Goal: Transaction & Acquisition: Purchase product/service

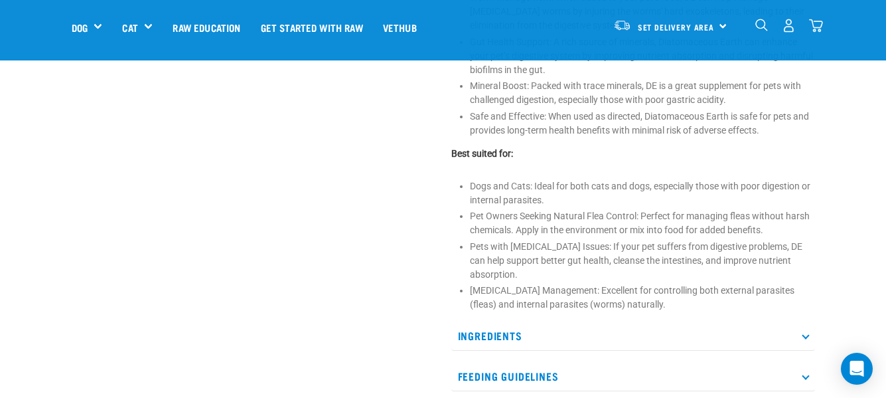
scroll to position [863, 0]
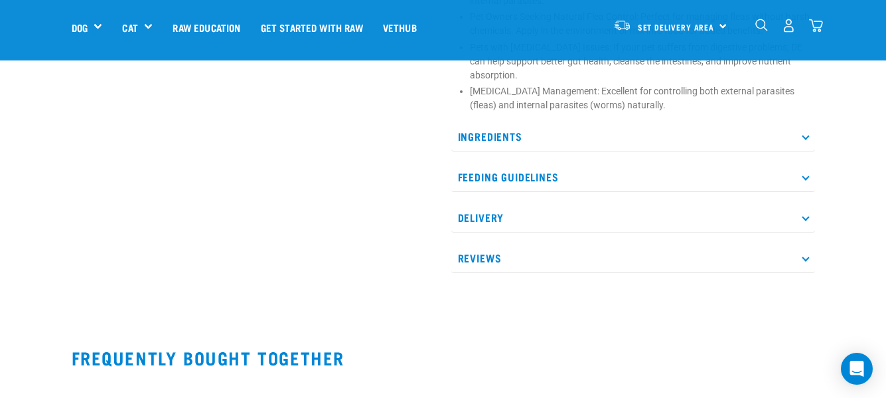
click at [810, 135] on p "Ingredients" at bounding box center [633, 136] width 364 height 30
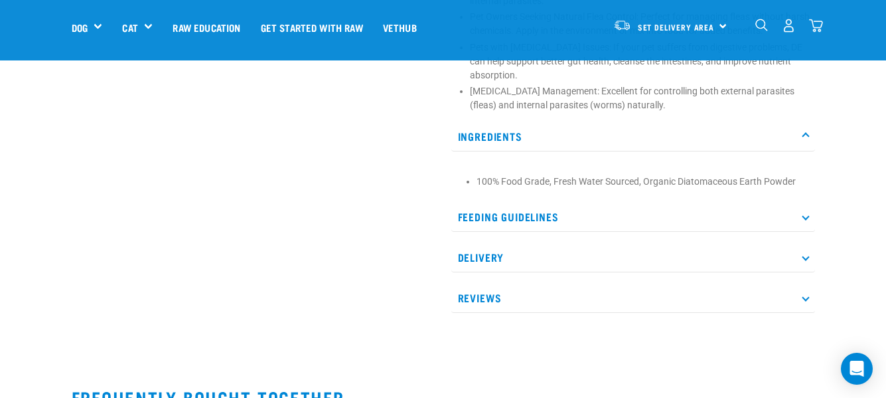
click at [803, 219] on p "Feeding Guidelines" at bounding box center [633, 217] width 364 height 30
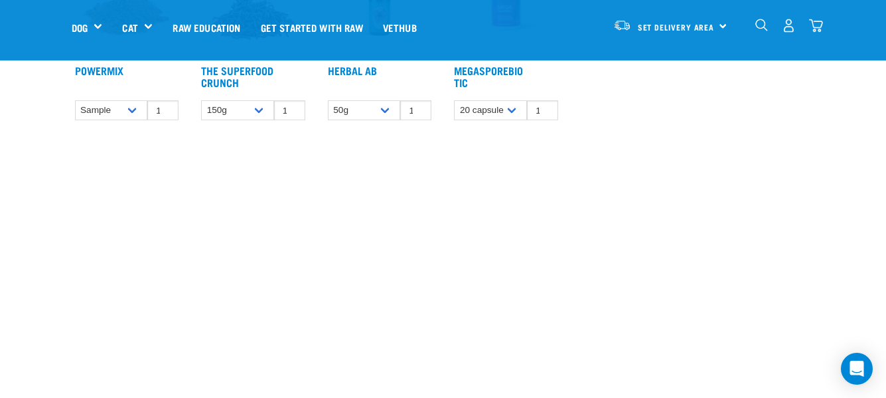
scroll to position [1593, 0]
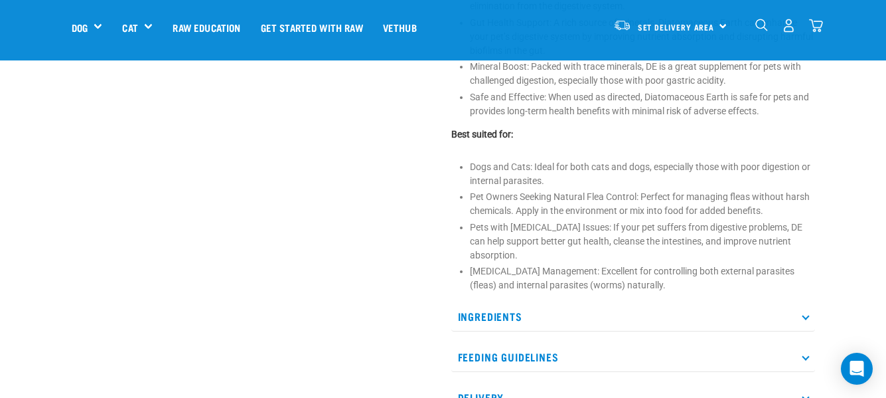
scroll to position [730, 0]
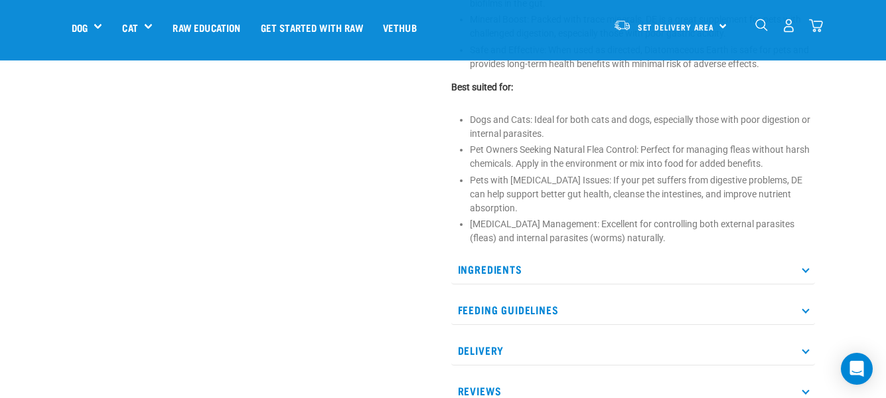
click at [510, 276] on p "Ingredients" at bounding box center [633, 269] width 364 height 30
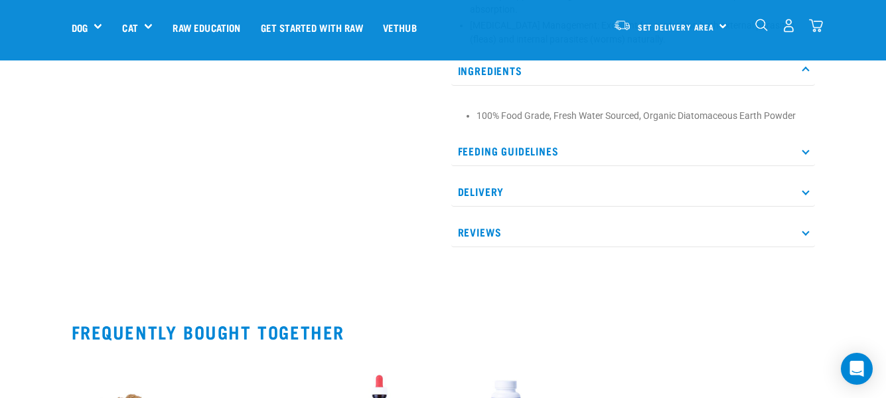
scroll to position [929, 0]
click at [568, 233] on p "Reviews" at bounding box center [633, 231] width 364 height 30
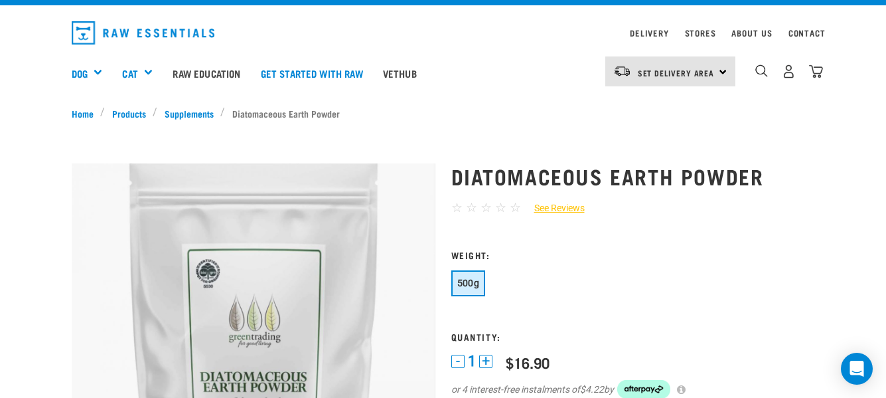
scroll to position [0, 0]
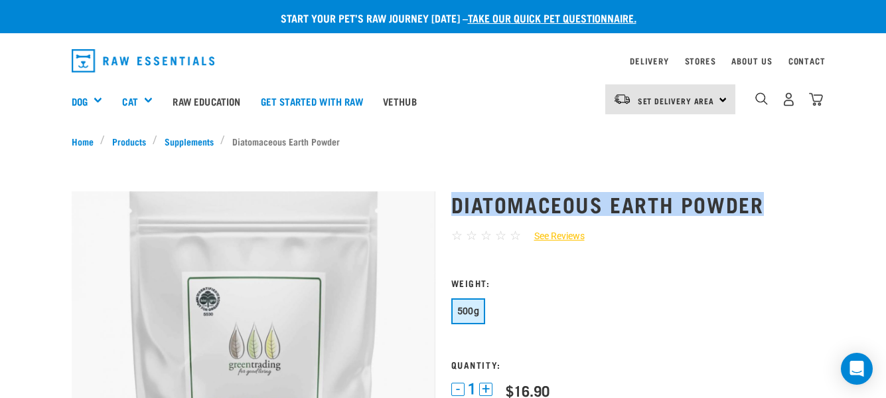
drag, startPoint x: 761, startPoint y: 206, endPoint x: 443, endPoint y: 206, distance: 318.0
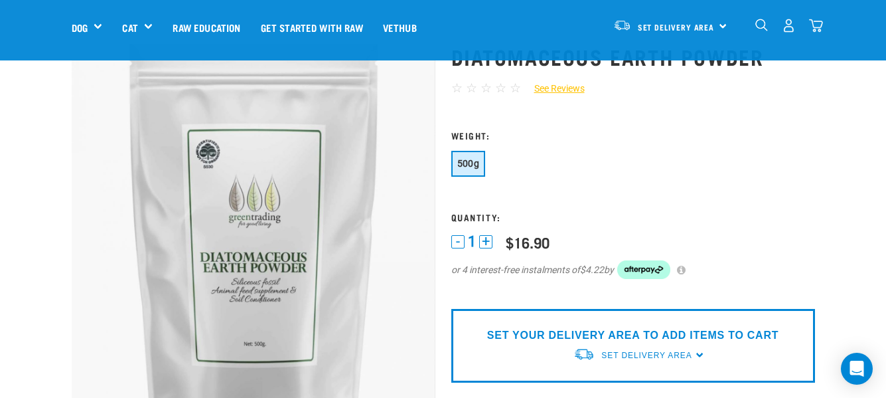
scroll to position [266, 0]
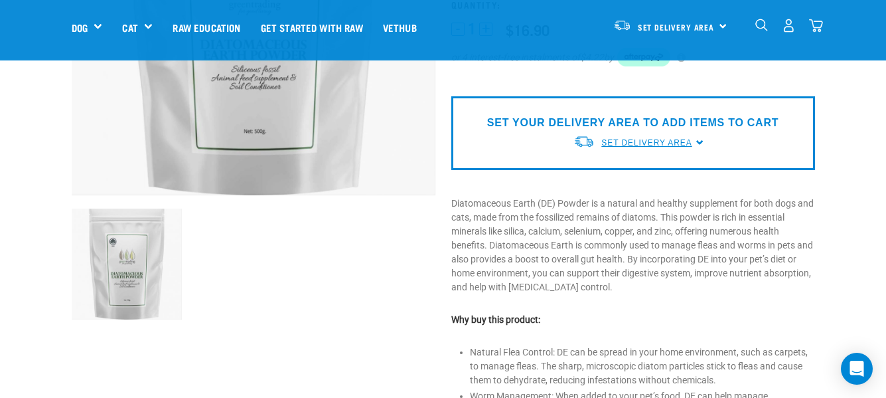
click at [671, 141] on span "Set Delivery Area" at bounding box center [646, 142] width 90 height 9
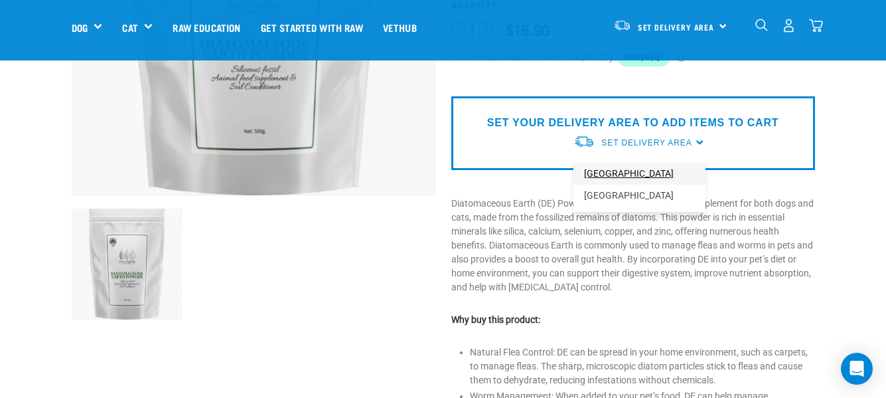
click at [622, 167] on link "[GEOGRAPHIC_DATA]" at bounding box center [640, 174] width 132 height 22
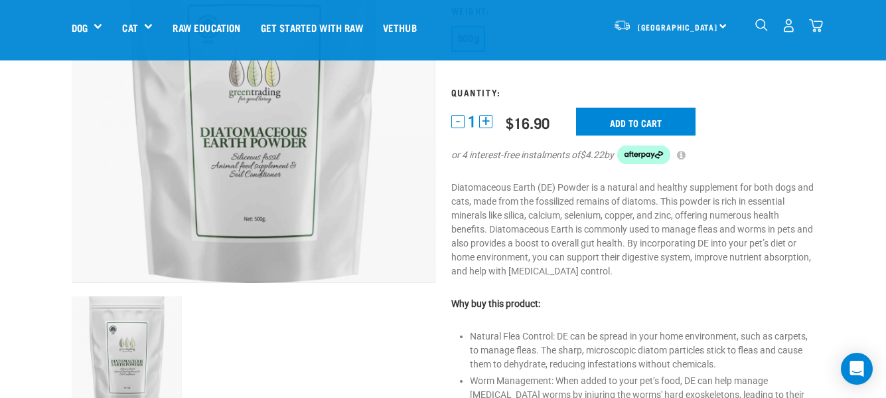
scroll to position [94, 0]
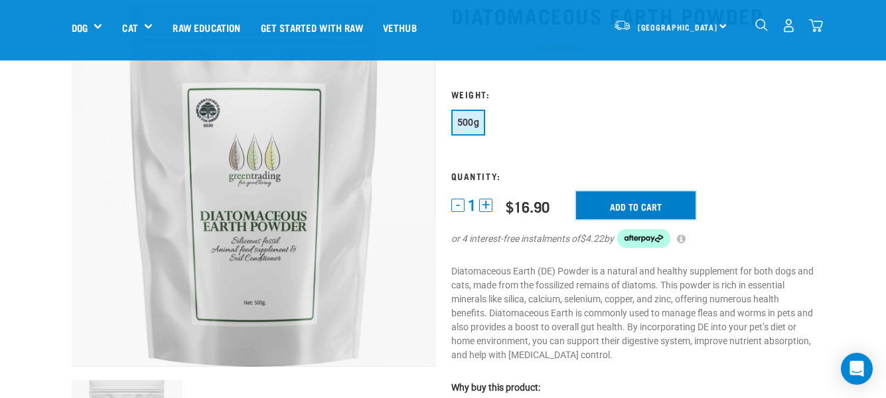
click at [636, 202] on input "Add to cart" at bounding box center [635, 205] width 119 height 28
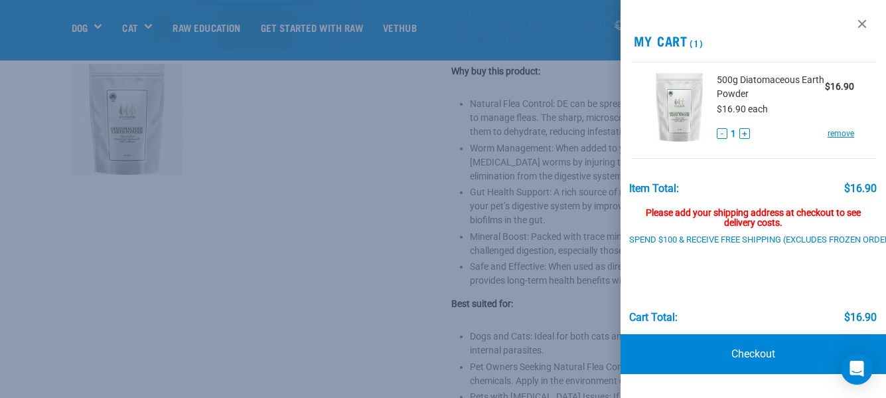
scroll to position [493, 0]
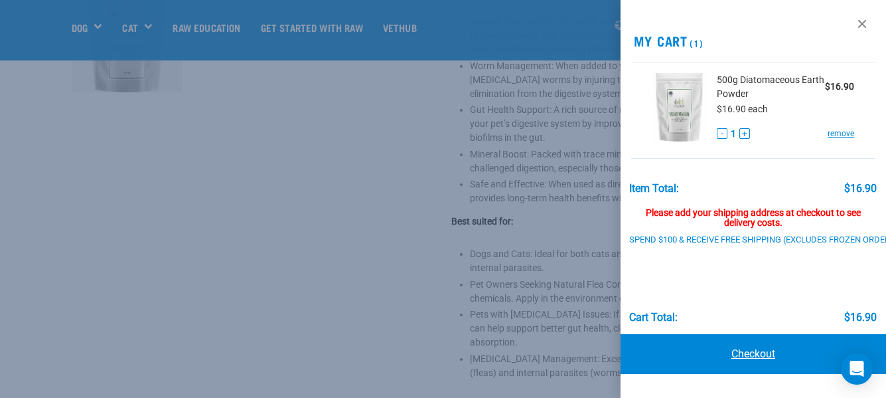
click at [716, 354] on link "Checkout" at bounding box center [754, 354] width 266 height 40
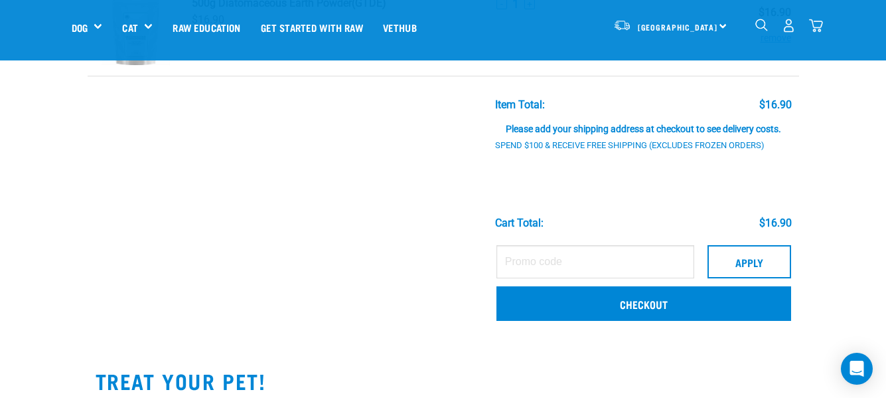
scroll to position [133, 0]
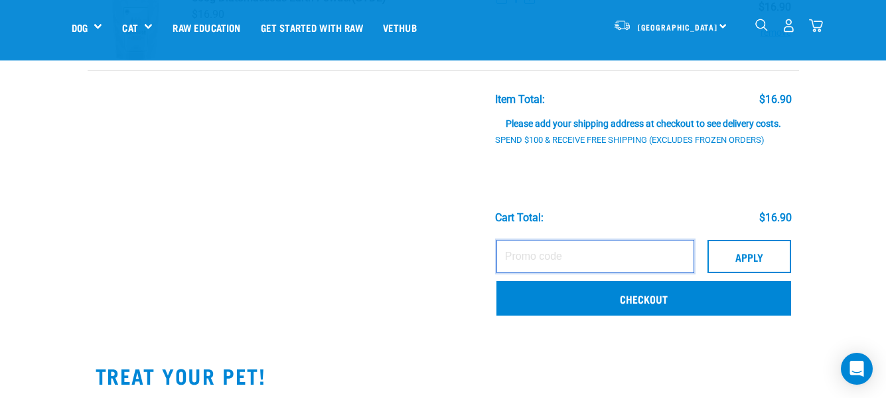
click at [586, 255] on input "text" at bounding box center [596, 256] width 198 height 33
paste input "BRODIES15"
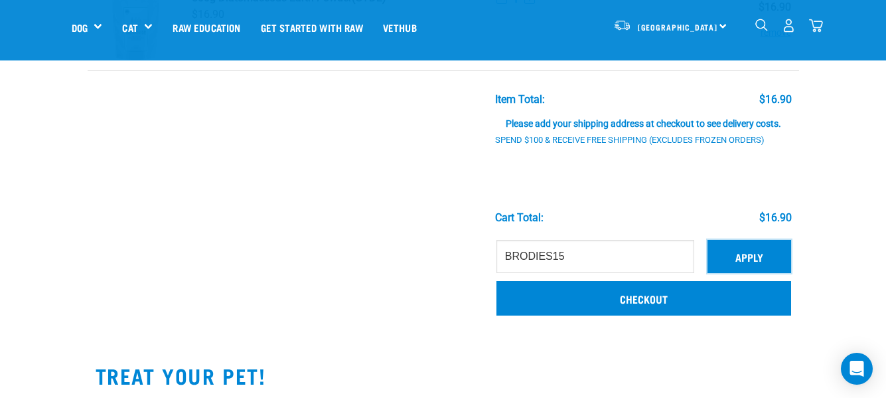
click at [741, 252] on button "Apply" at bounding box center [750, 256] width 84 height 33
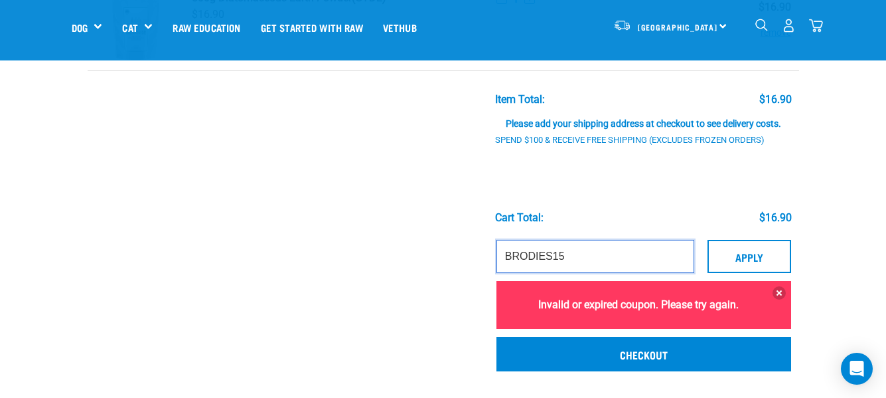
drag, startPoint x: 578, startPoint y: 260, endPoint x: 392, endPoint y: 255, distance: 185.3
click at [392, 255] on tr "BRODIES15 Apply Invalid or expired coupon. Please try again. Checkout" at bounding box center [444, 307] width 712 height 149
paste input "ENGAL10"
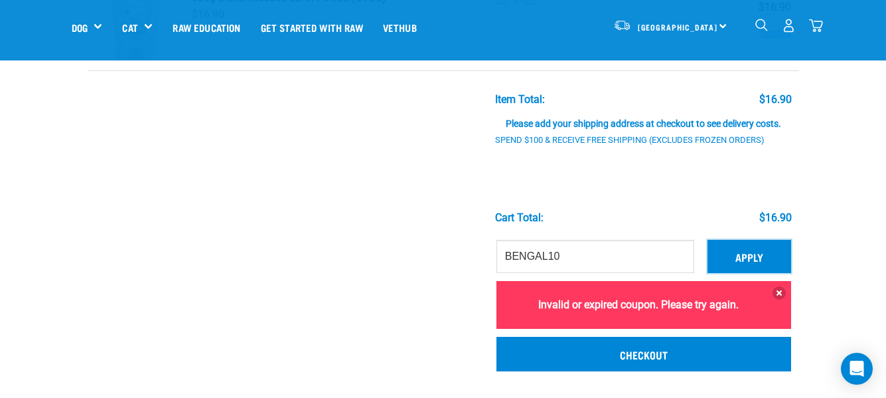
click at [755, 254] on button "Apply" at bounding box center [750, 256] width 84 height 33
click at [750, 254] on button "Apply" at bounding box center [750, 256] width 84 height 33
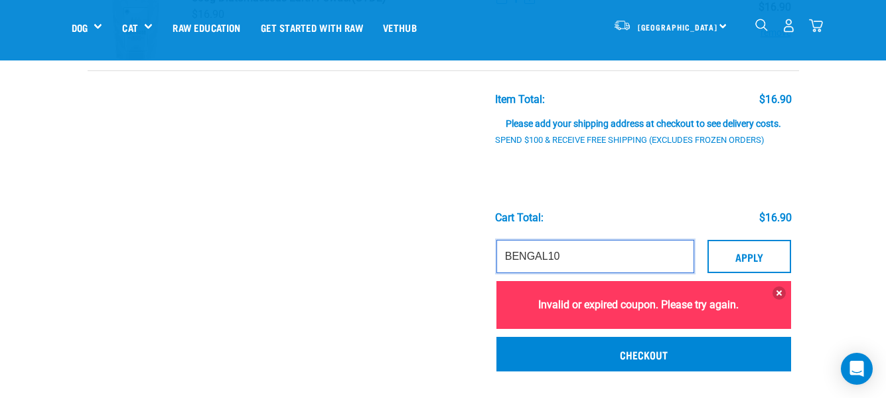
click at [573, 250] on input "BENGAL10" at bounding box center [596, 256] width 198 height 33
type input "BENGAL20"
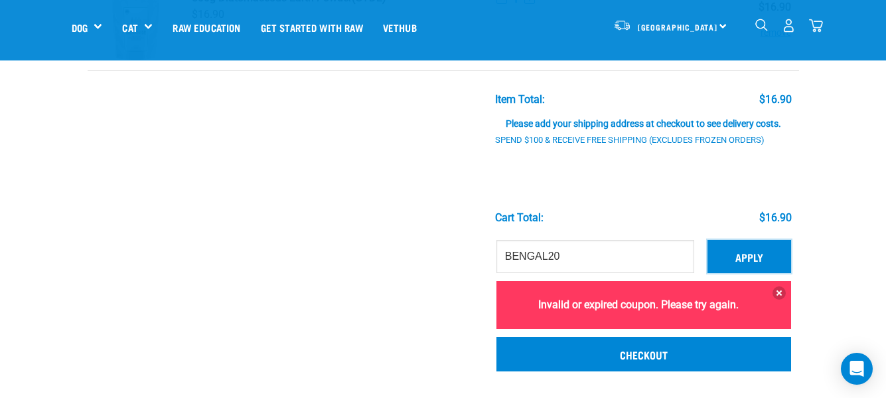
click at [781, 256] on button "Apply" at bounding box center [750, 256] width 84 height 33
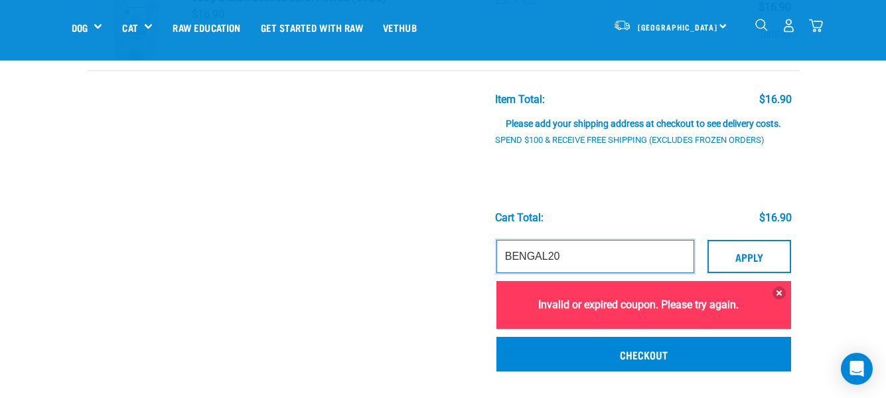
drag, startPoint x: 594, startPoint y: 260, endPoint x: 361, endPoint y: 239, distance: 234.0
click at [361, 239] on tr "BENGAL20 Apply Invalid or expired coupon. Please try again. Checkout" at bounding box center [444, 307] width 712 height 149
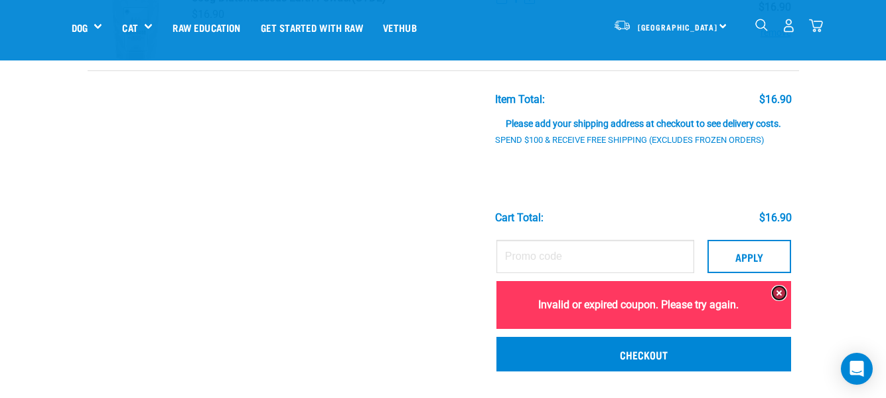
click at [779, 291] on button at bounding box center [779, 292] width 13 height 13
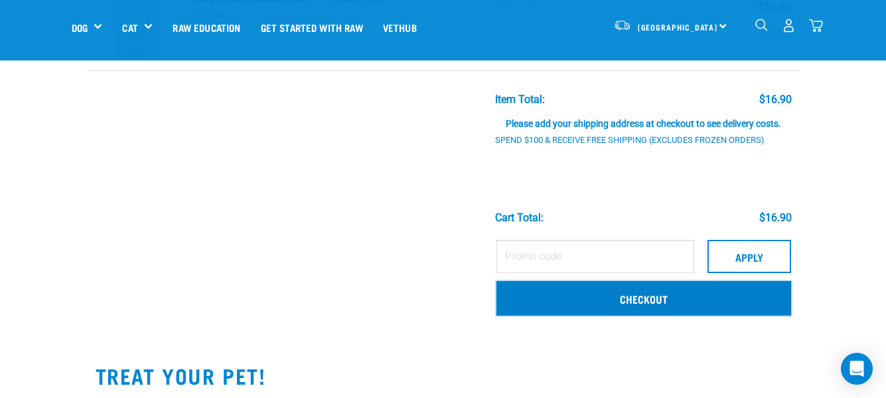
click at [668, 293] on link "Checkout" at bounding box center [644, 298] width 295 height 35
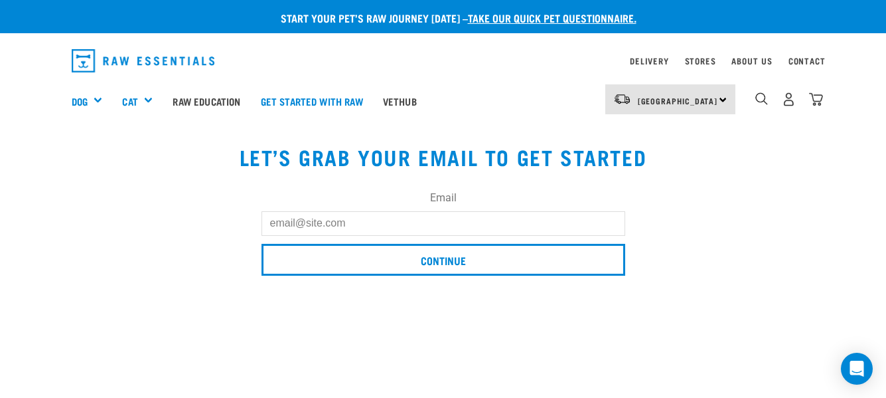
click at [401, 221] on input "Email" at bounding box center [444, 223] width 364 height 24
type input "[EMAIL_ADDRESS][DOMAIN_NAME]"
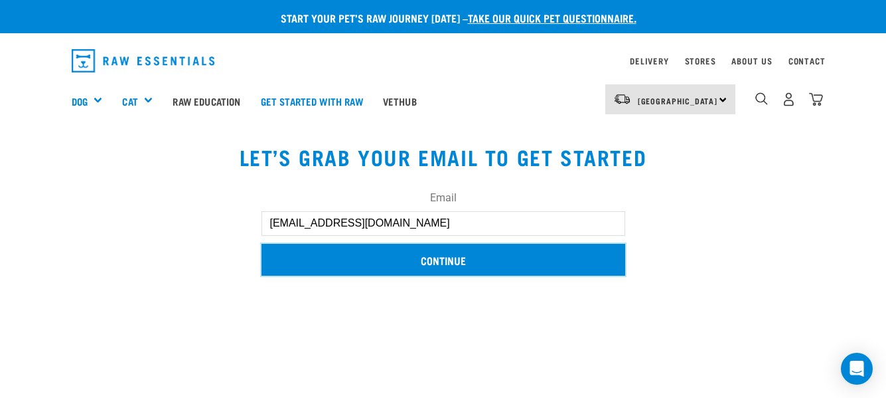
click at [451, 267] on input "Continue" at bounding box center [444, 260] width 364 height 32
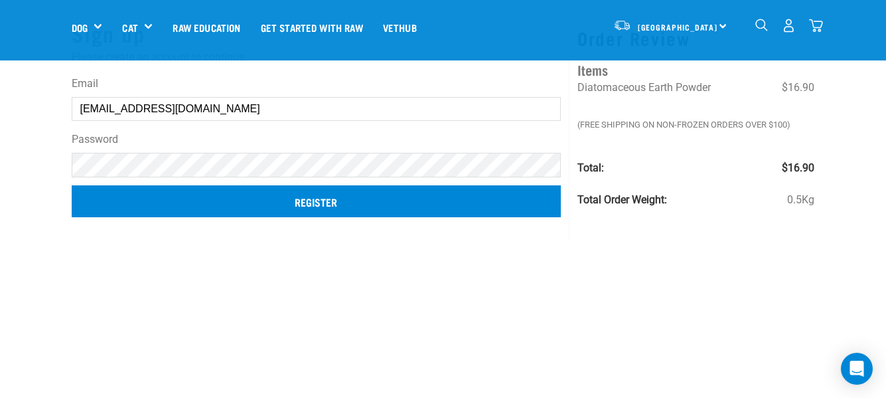
scroll to position [66, 0]
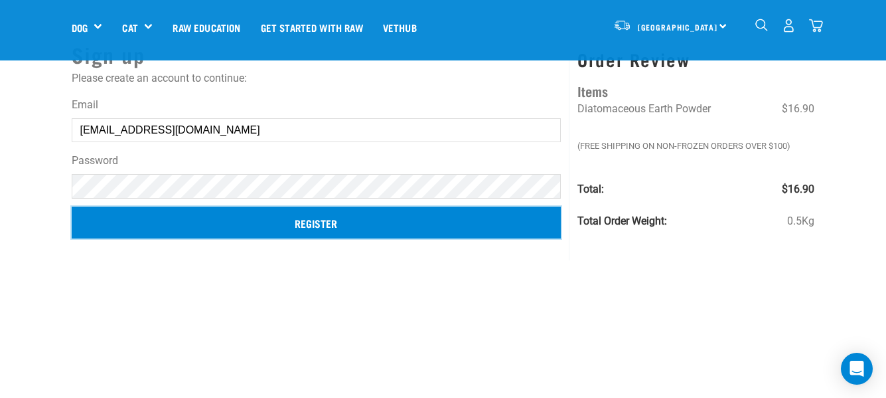
click at [311, 222] on input "Register" at bounding box center [317, 222] width 490 height 32
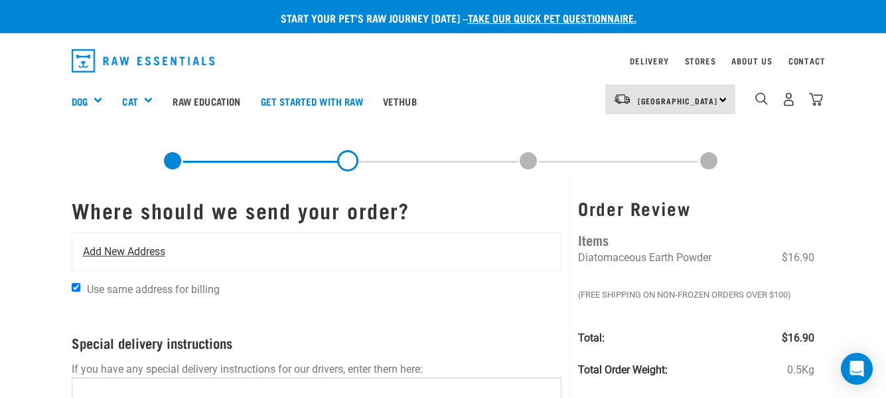
click at [161, 250] on span "Add New Address" at bounding box center [124, 252] width 82 height 16
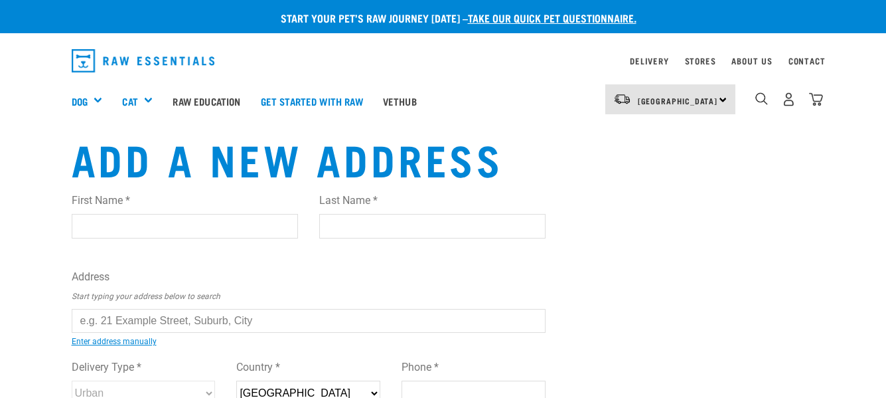
click at [186, 214] on input "First Name *" at bounding box center [185, 226] width 226 height 24
type input "Steven"
type input "Xing"
type input "Tyler Davies Drive 22"
type input "Red Beach"
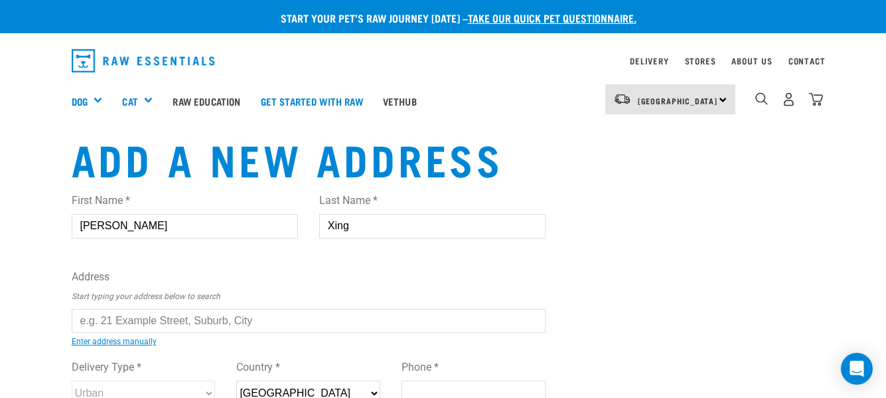
type input "0932"
type input "0212391685"
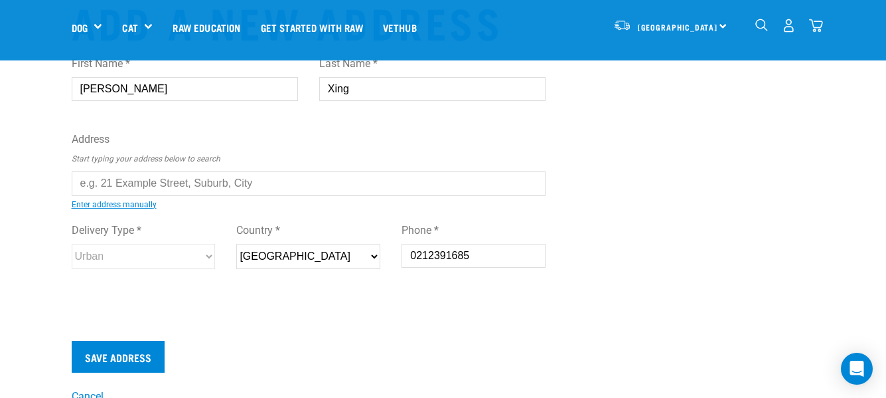
scroll to position [66, 0]
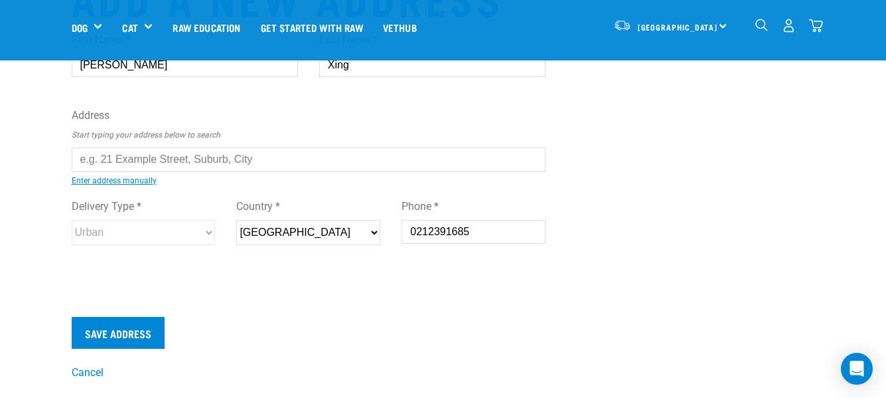
click at [168, 161] on input "text" at bounding box center [309, 159] width 475 height 24
click at [199, 186] on div "First Name * Steven Last Name * Xing Address Start typing your address below to…" at bounding box center [309, 151] width 475 height 260
type input "22 Tyler Davies Drive, Red Beach 0932"
type input "22 Tyler Davies Drive"
type input "Red Beach"
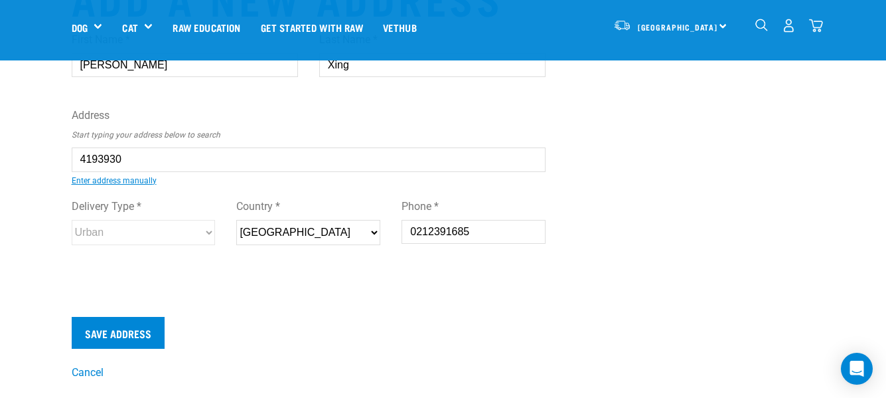
type input "Auckland"
select select "AUK"
select select "Urban"
type input "22 Tyler Davies Drive, Red Beach 0932"
click at [245, 274] on div "First Name * Steven Last Name * Xing Address Start typing your address below to…" at bounding box center [309, 151] width 475 height 260
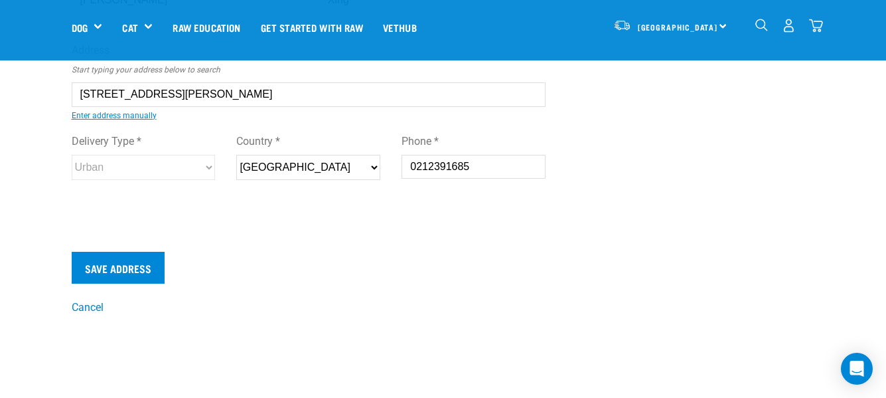
scroll to position [133, 0]
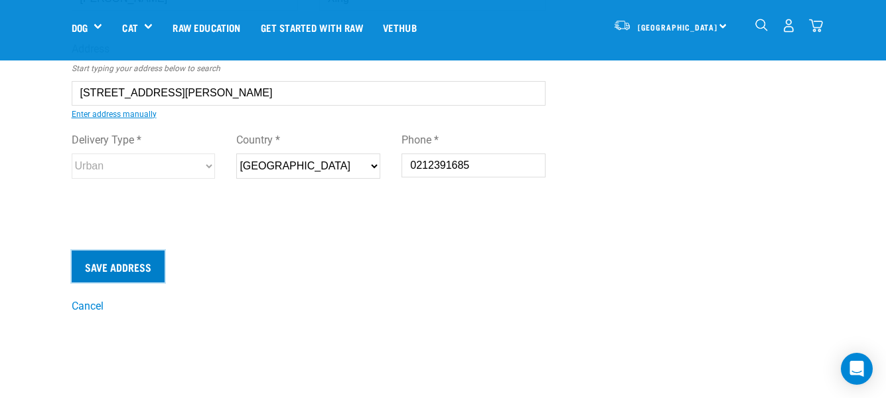
click at [137, 258] on input "Save Address" at bounding box center [118, 266] width 93 height 32
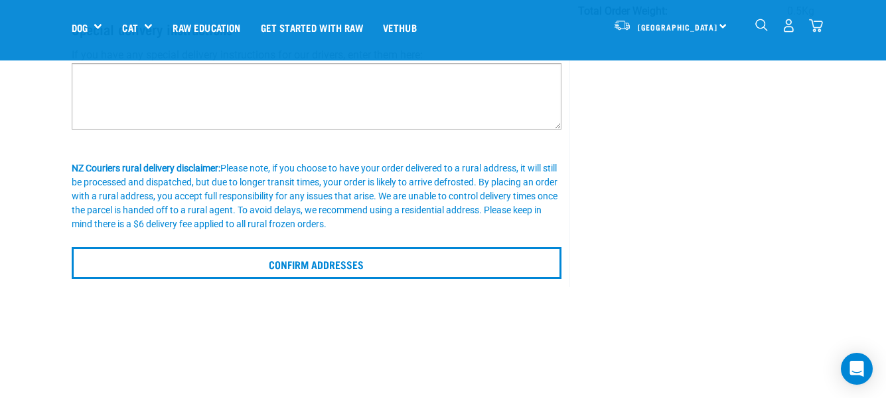
scroll to position [332, 0]
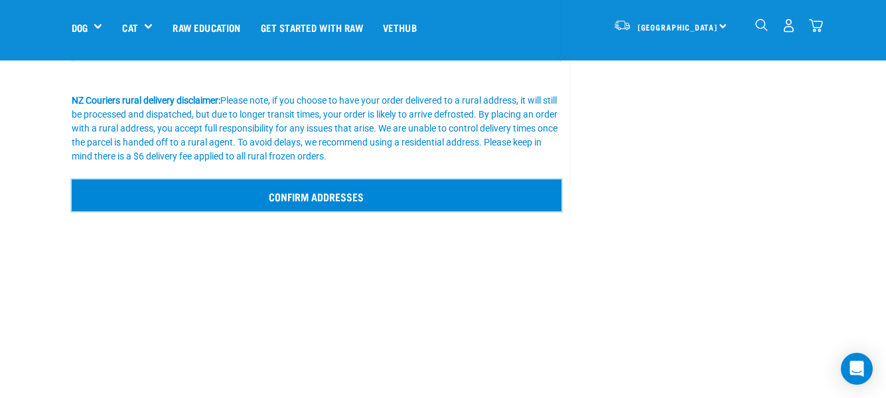
click at [322, 200] on input "Confirm addresses" at bounding box center [317, 195] width 491 height 32
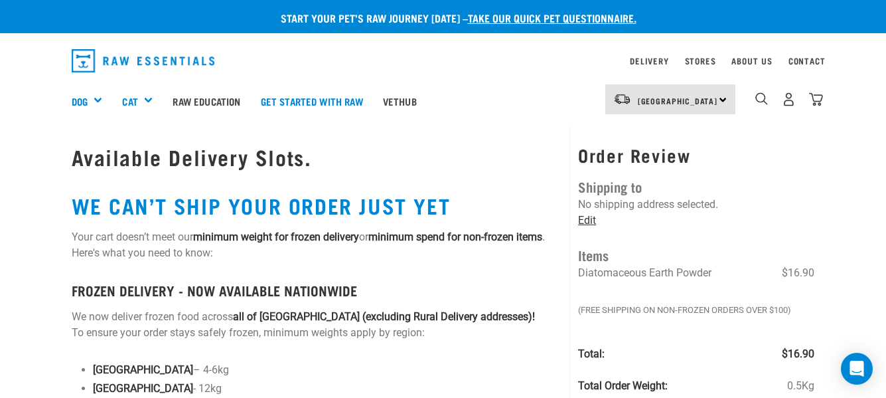
click at [588, 222] on link "Edit" at bounding box center [587, 220] width 18 height 13
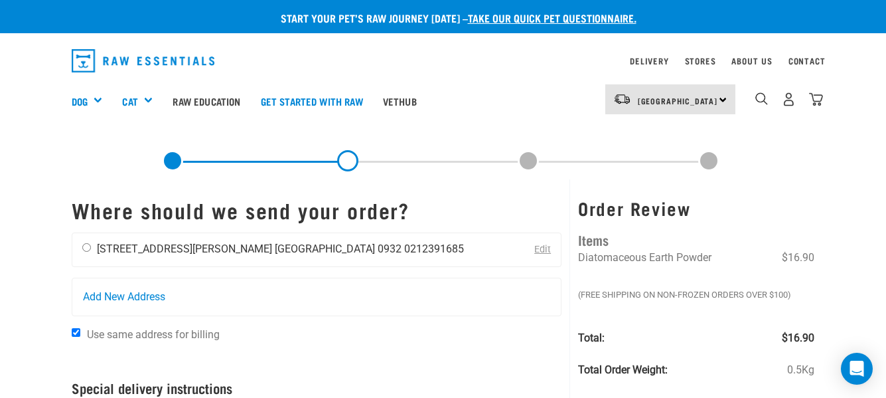
click at [88, 247] on input "radio" at bounding box center [86, 247] width 9 height 9
radio input "true"
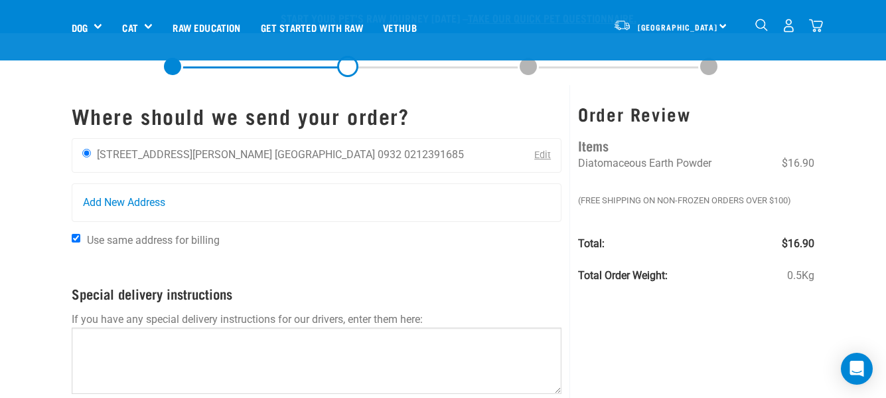
scroll to position [199, 0]
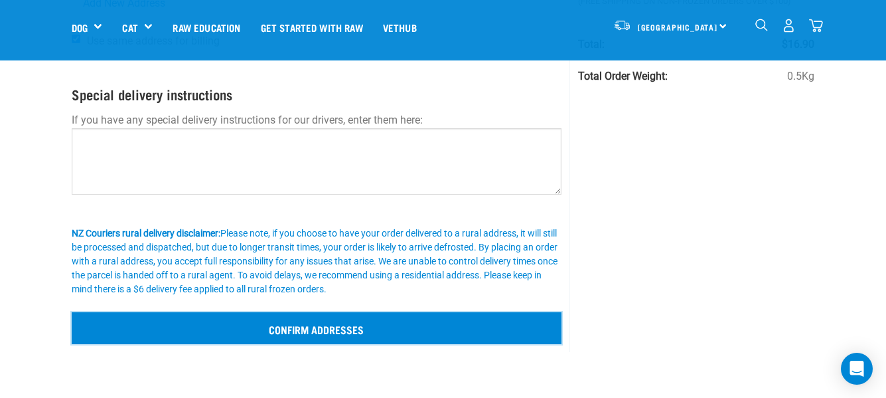
click at [357, 325] on input "Confirm addresses" at bounding box center [317, 328] width 491 height 32
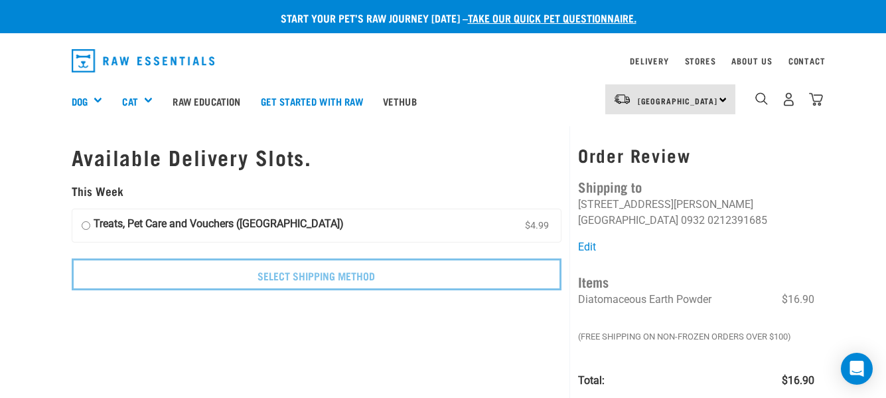
click at [86, 227] on input "Treats, Pet Care and Vouchers ([GEOGRAPHIC_DATA]) $4.99" at bounding box center [86, 226] width 9 height 20
radio input "true"
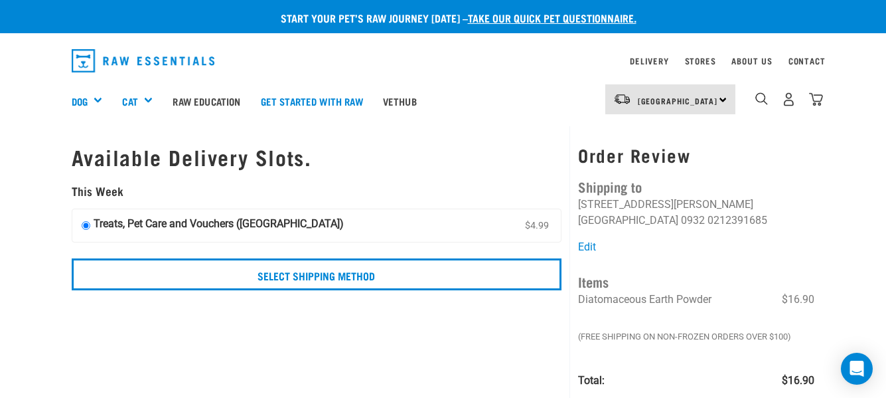
click at [88, 228] on input "Treats, Pet Care and Vouchers ([GEOGRAPHIC_DATA]) $4.99" at bounding box center [86, 226] width 9 height 20
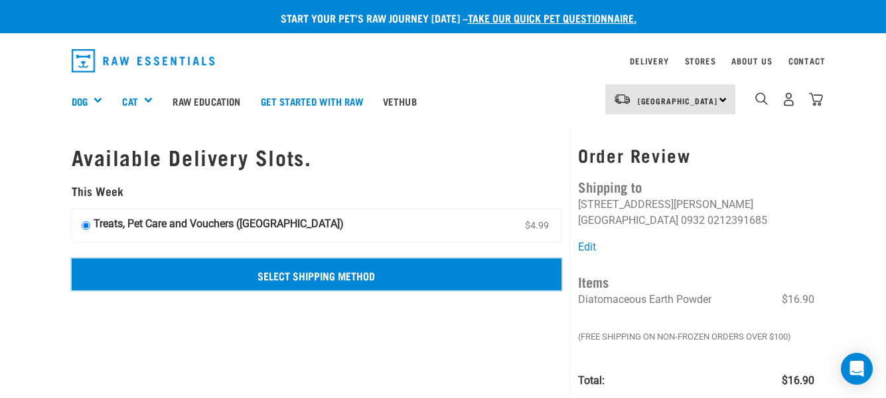
click at [269, 277] on input "Select Shipping Method" at bounding box center [317, 274] width 491 height 32
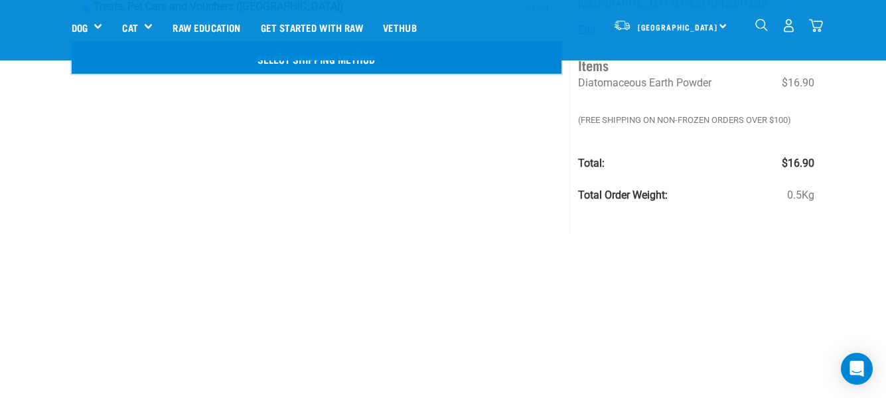
scroll to position [133, 0]
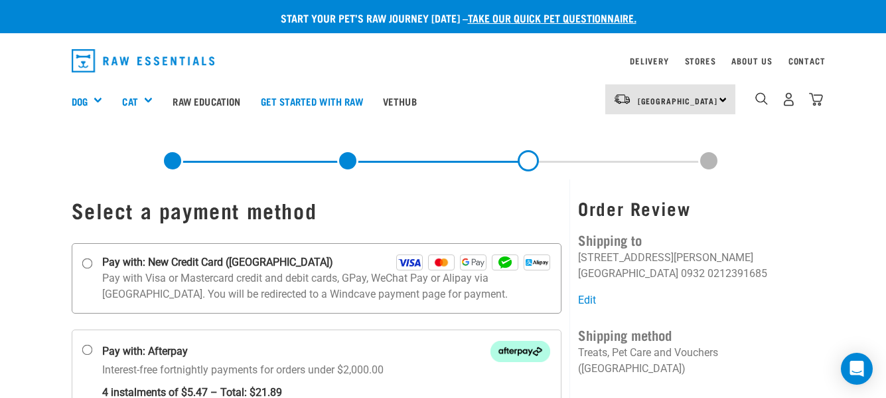
click at [232, 272] on p "Pay with Visa or Mastercard credit and debit cards, GPay, WeChat Pay or Alipay …" at bounding box center [326, 286] width 449 height 32
click at [92, 268] on input "Pay with: New Credit Card (Windcave)" at bounding box center [87, 263] width 11 height 11
radio input "true"
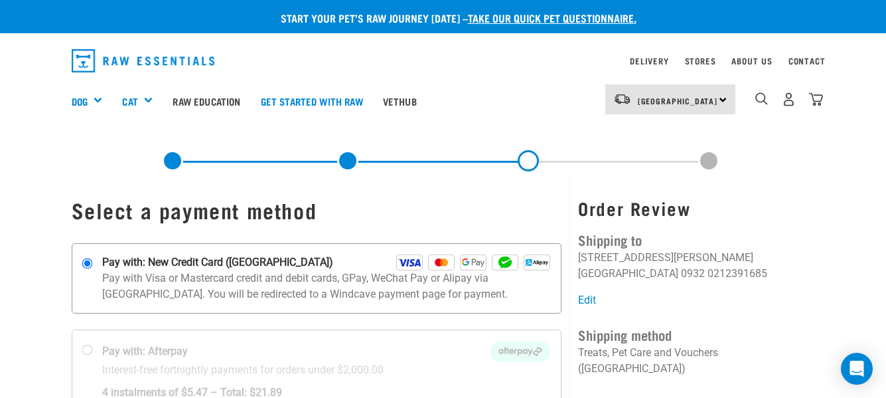
scroll to position [133, 0]
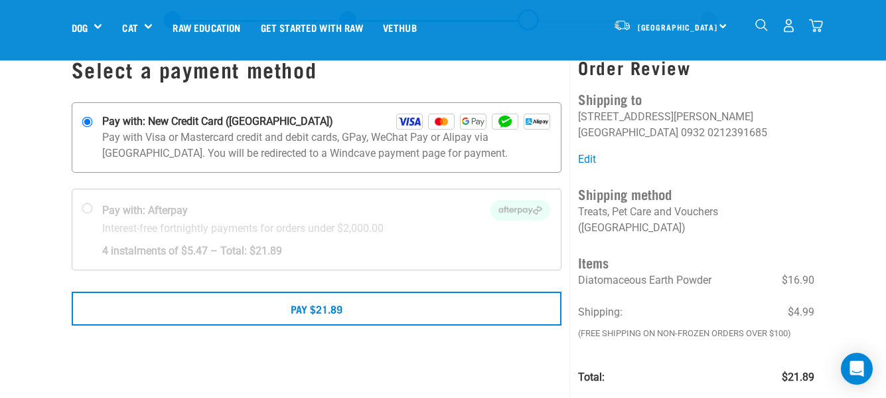
scroll to position [66, 0]
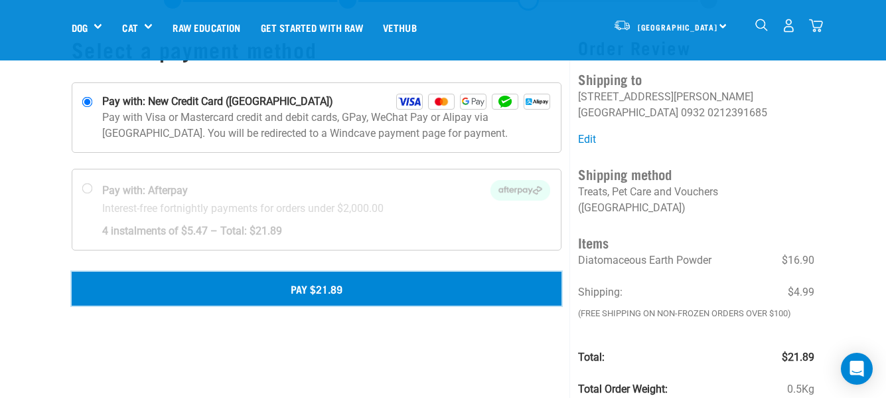
click at [370, 283] on button "Pay $21.89" at bounding box center [317, 288] width 491 height 33
